Goal: Task Accomplishment & Management: Manage account settings

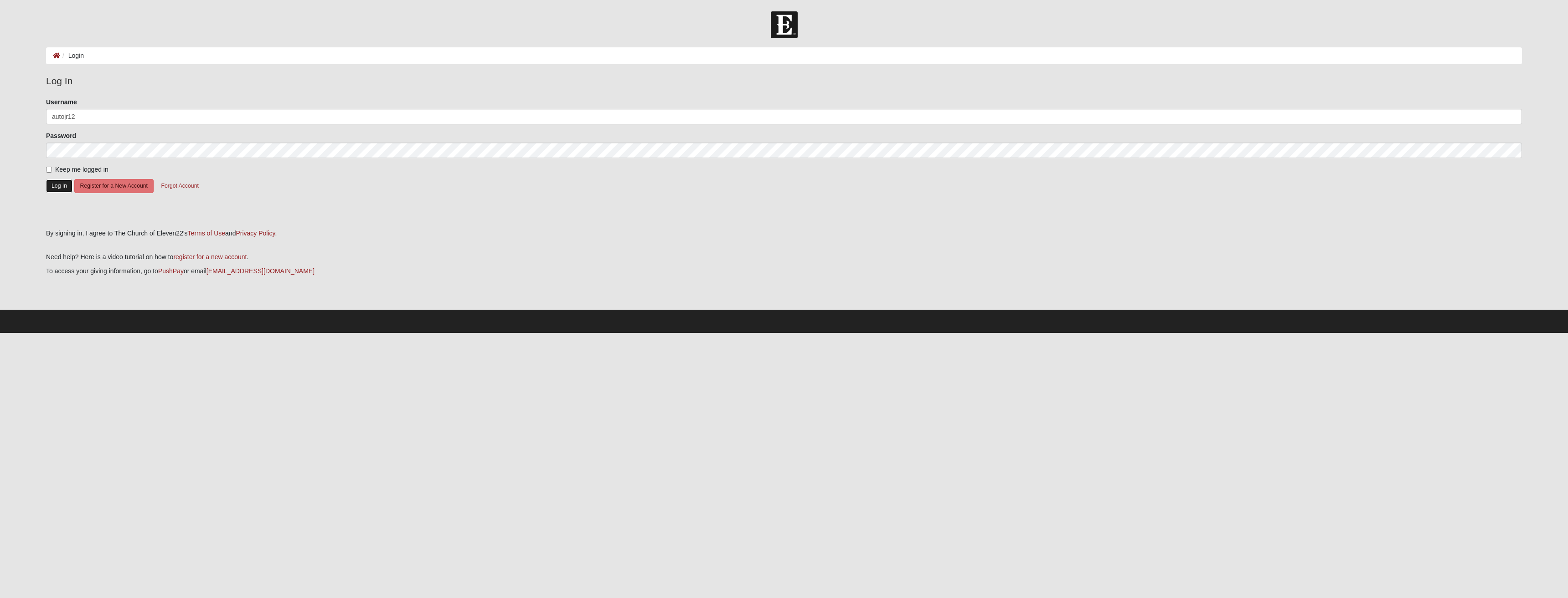
click at [56, 181] on button "Log In" at bounding box center [59, 186] width 26 height 13
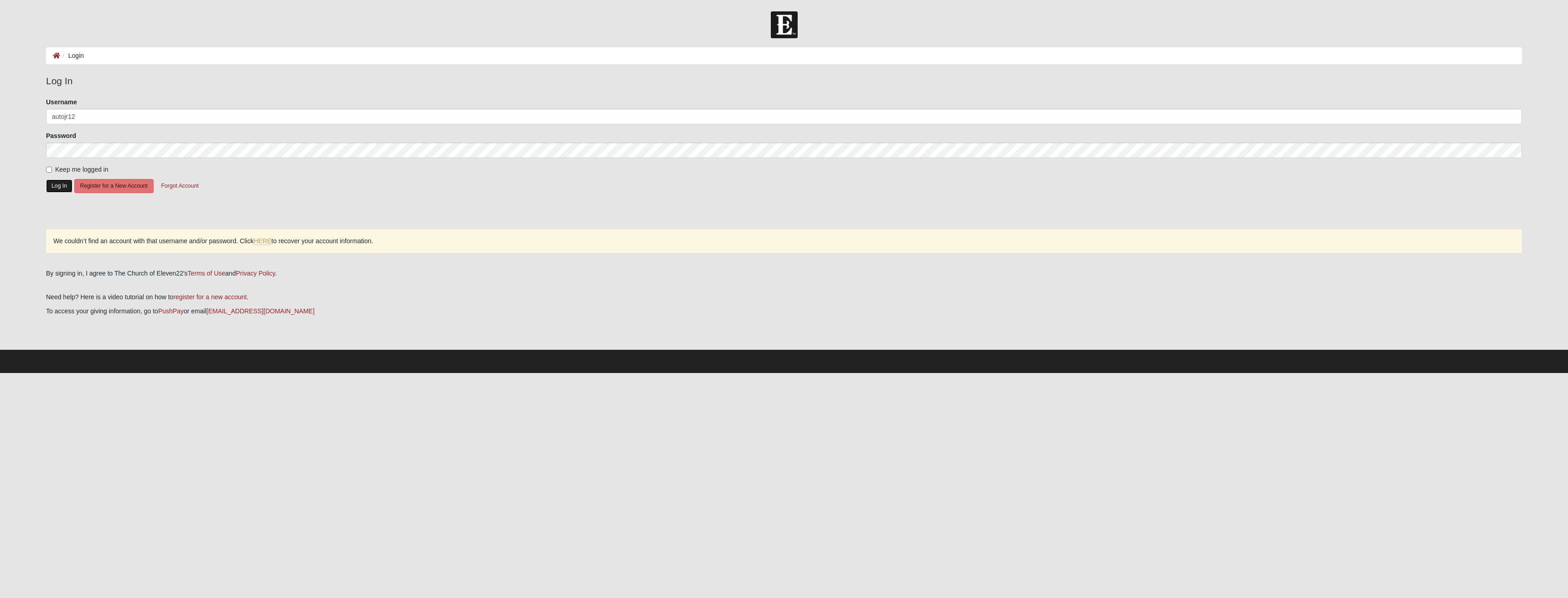
click at [49, 181] on button "Log In" at bounding box center [59, 186] width 26 height 13
click at [96, 117] on input "autojr12" at bounding box center [784, 116] width 1476 height 15
drag, startPoint x: 130, startPoint y: 111, endPoint x: 7, endPoint y: 115, distance: 123.1
click at [6, 115] on form "Log In Login Login Error Log In Please correct the following: Username autojr12…" at bounding box center [784, 192] width 1568 height 362
type input "mike@nesmithnow.com"
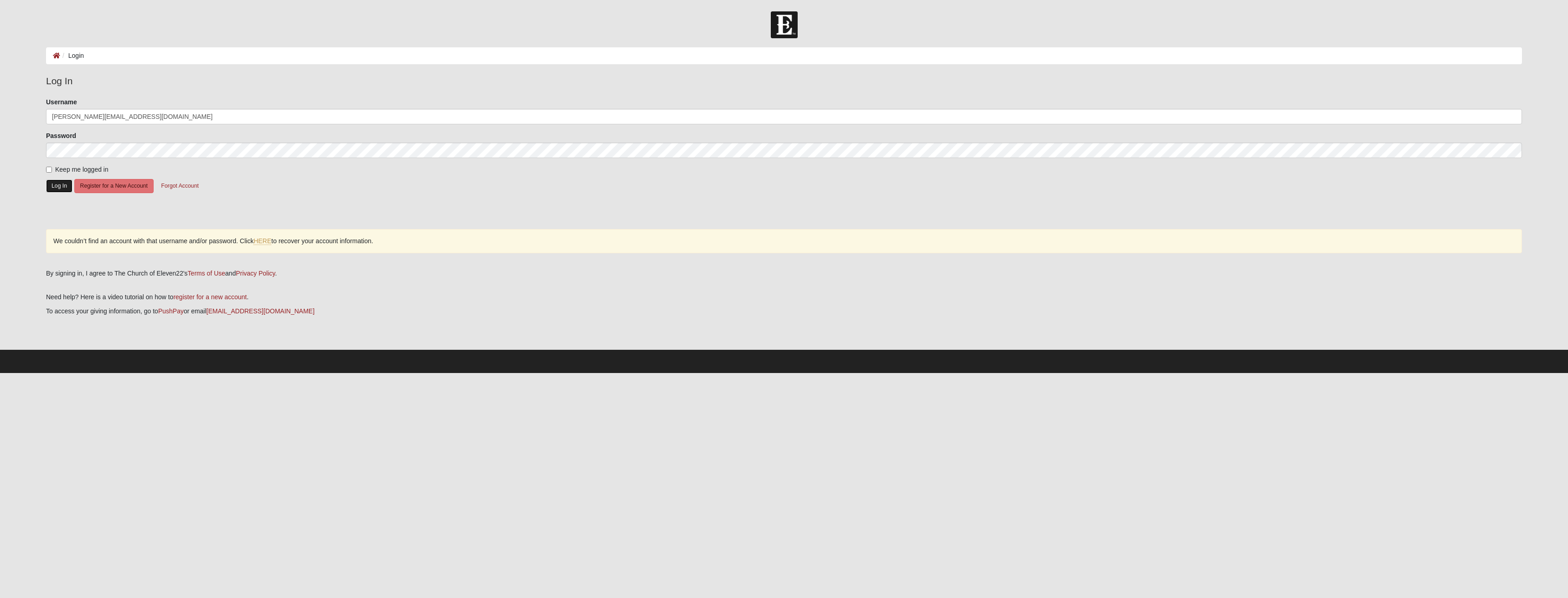
click at [52, 190] on button "Log In" at bounding box center [59, 186] width 26 height 13
click at [56, 186] on button "Log In" at bounding box center [59, 186] width 26 height 13
click at [70, 140] on label "Password" at bounding box center [61, 136] width 30 height 9
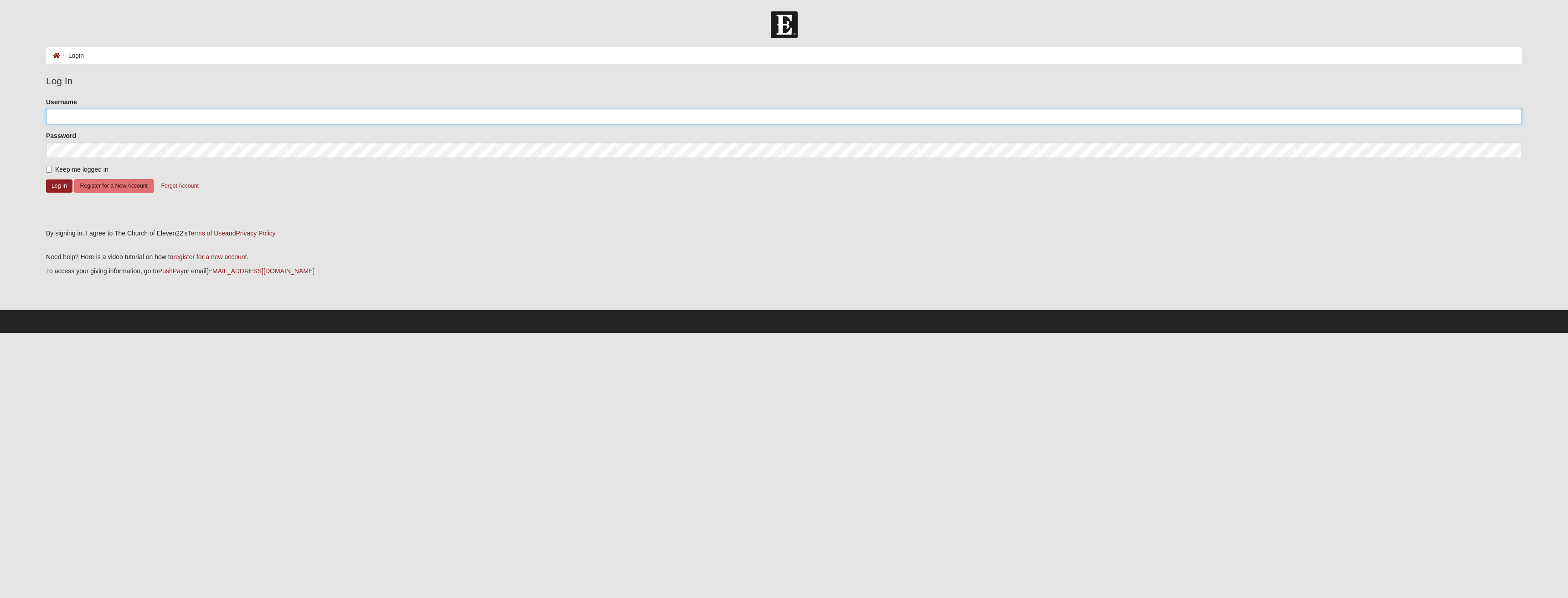
type input "autojr12"
click at [96, 51] on ol "Login" at bounding box center [784, 56] width 1476 height 17
click at [119, 52] on ol "Login" at bounding box center [784, 56] width 1476 height 17
click at [107, 55] on ol "Login" at bounding box center [784, 56] width 1476 height 17
click at [105, 55] on ol "Login" at bounding box center [784, 56] width 1476 height 17
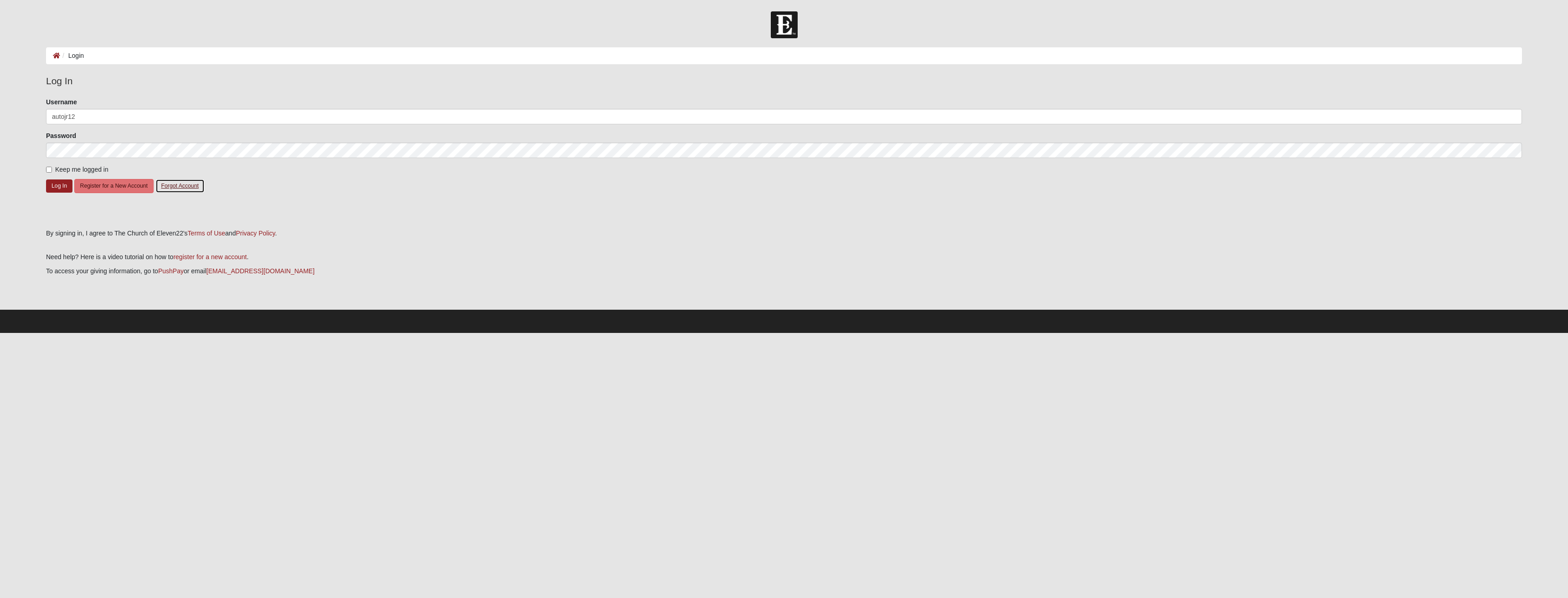
click at [180, 186] on button "Forgot Account" at bounding box center [180, 186] width 49 height 14
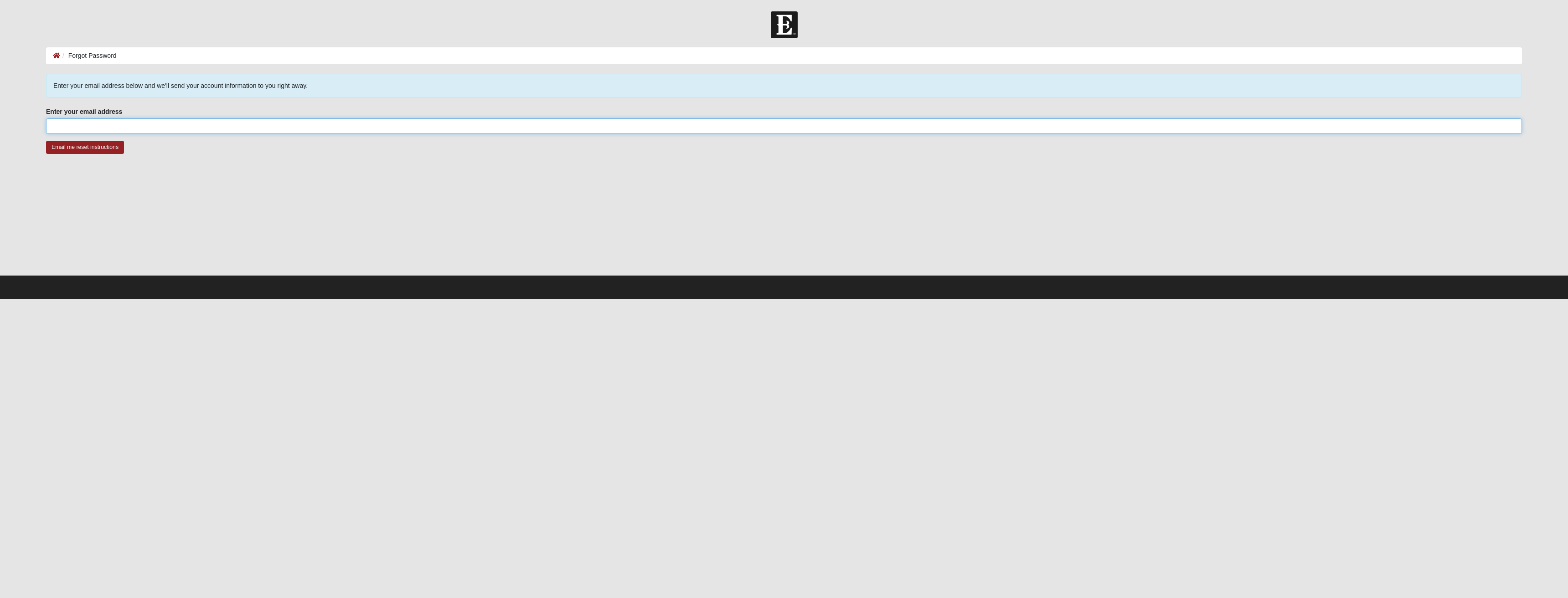
click at [117, 122] on input "Enter your email address" at bounding box center [784, 126] width 1476 height 15
type input "[EMAIL_ADDRESS][DOMAIN_NAME]"
click at [93, 150] on input "Email me reset instructions" at bounding box center [85, 147] width 78 height 13
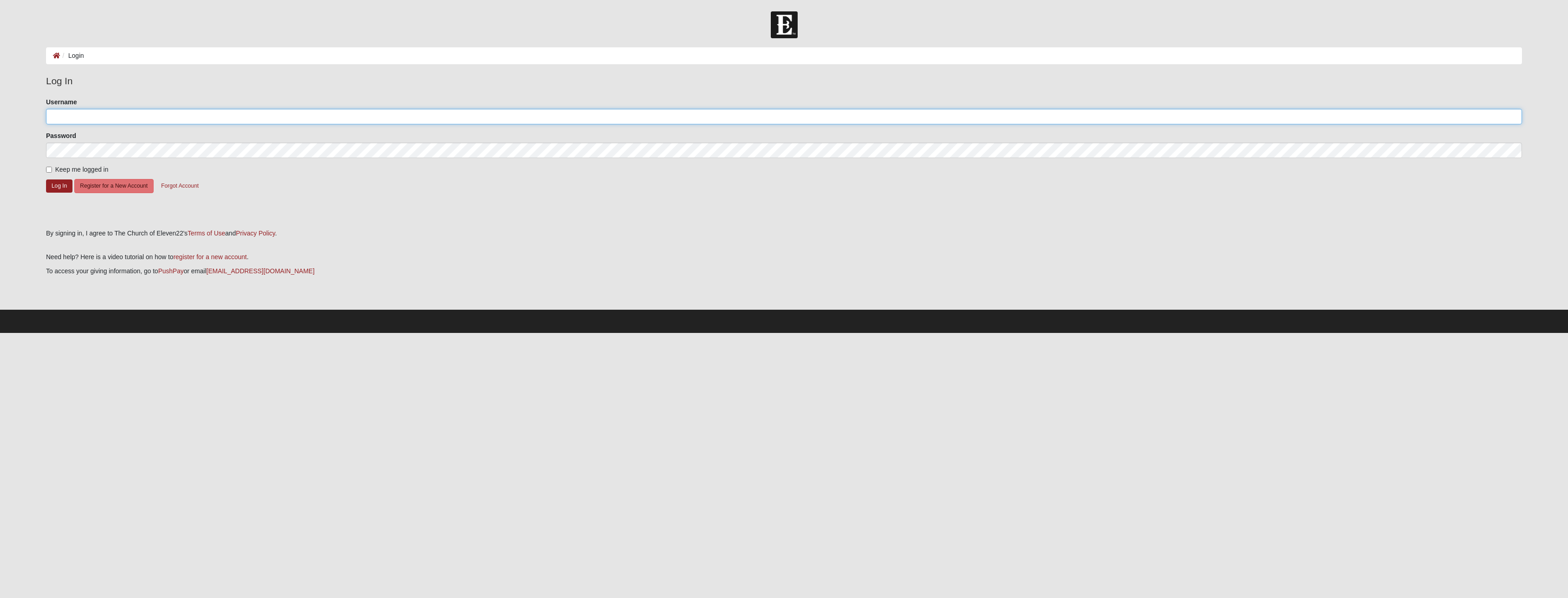
type input "autojr12"
click at [0, 164] on form "Log In Login Login Error Log In Please correct the following: Username autojr12…" at bounding box center [784, 172] width 1568 height 322
click at [51, 184] on button "Log In" at bounding box center [59, 186] width 26 height 13
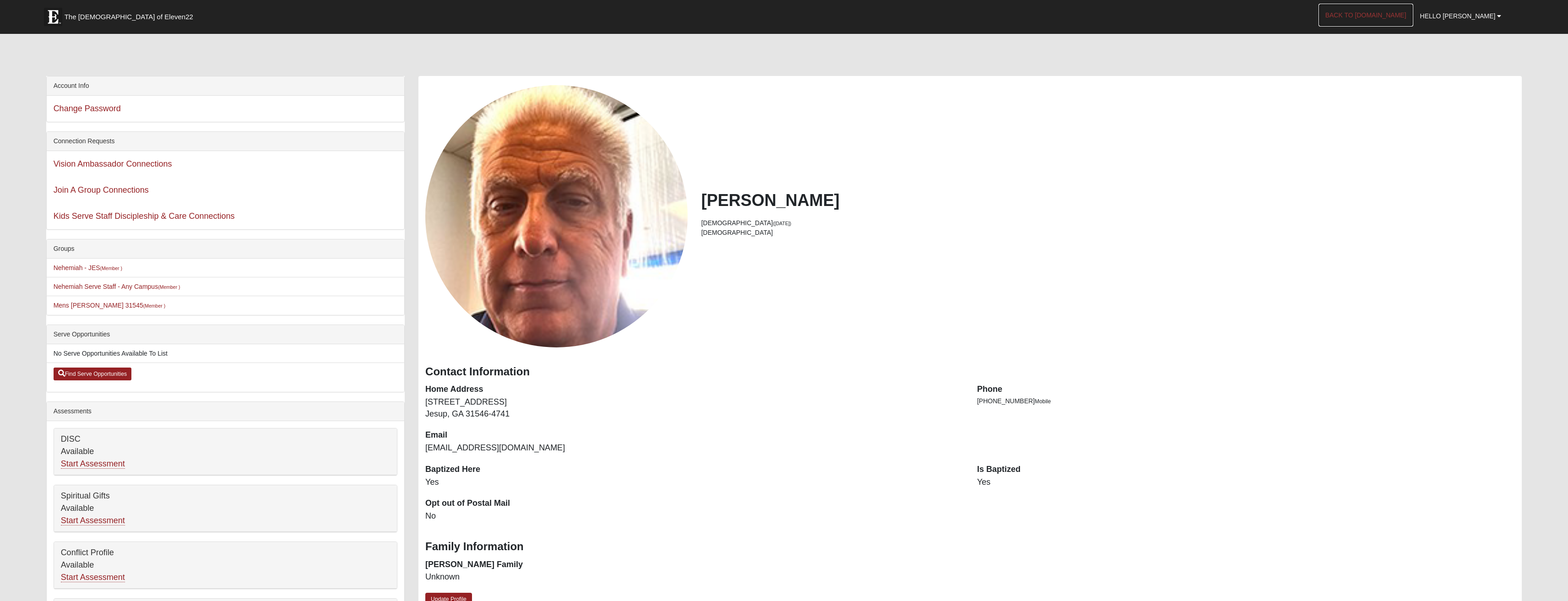
click at [1408, 19] on link "Back to [DOMAIN_NAME]" at bounding box center [1366, 15] width 95 height 23
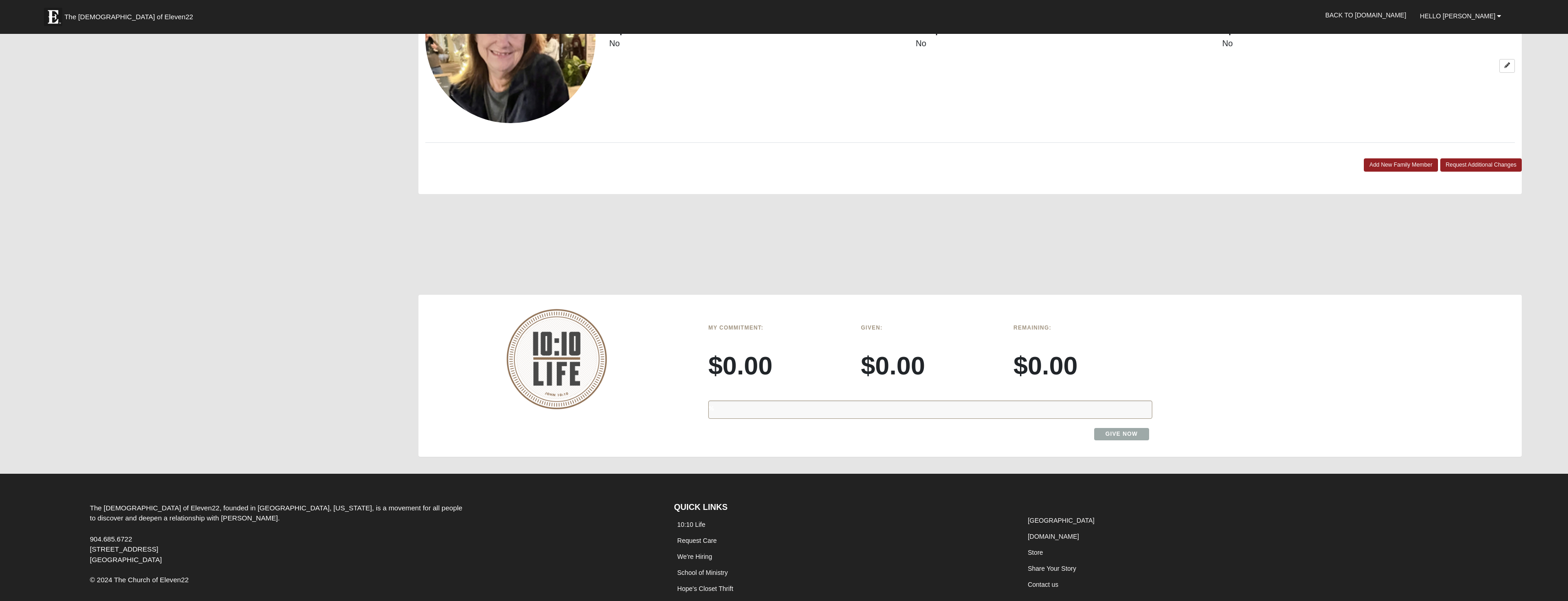
scroll to position [817, 0]
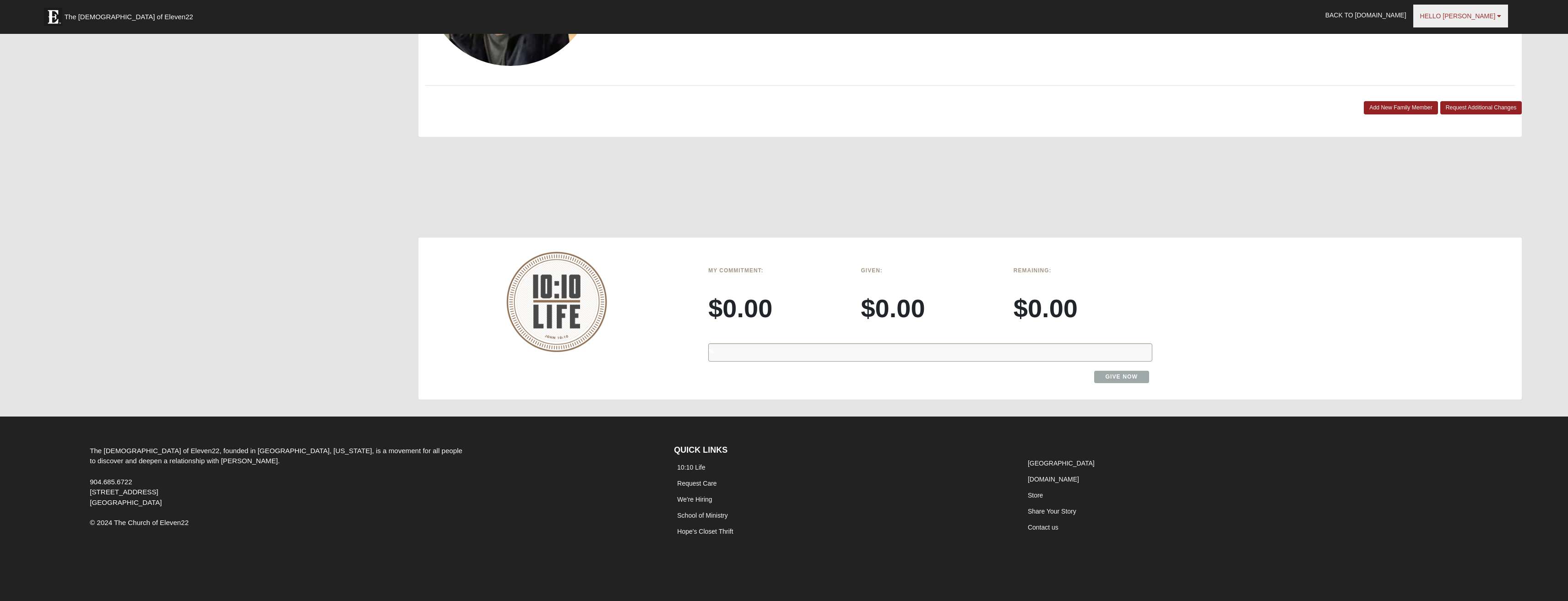
click at [1489, 19] on span "Hello [PERSON_NAME]" at bounding box center [1458, 16] width 76 height 7
click at [1396, 18] on link "Back to [DOMAIN_NAME]" at bounding box center [1366, 15] width 95 height 23
